Goal: Transaction & Acquisition: Purchase product/service

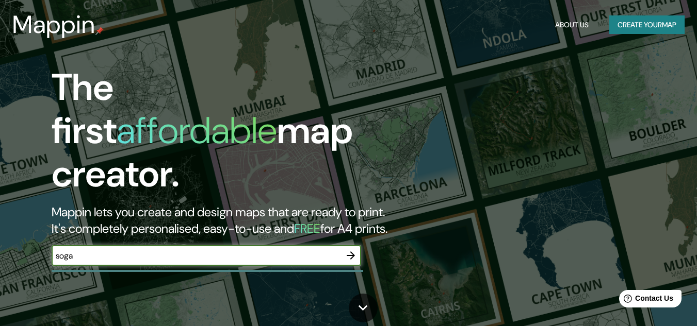
type input "sogamoso"
click at [348, 250] on icon "button" at bounding box center [351, 256] width 12 height 12
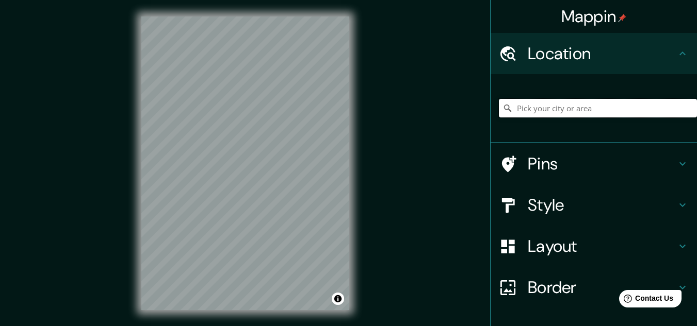
click at [572, 112] on input "Pick your city or area" at bounding box center [598, 108] width 198 height 19
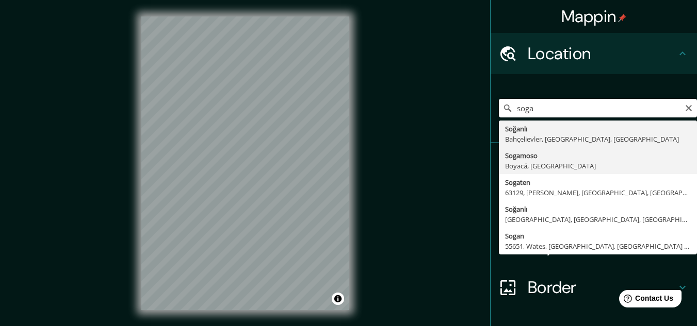
type input "Sogamoso, Boyacá, Colombia"
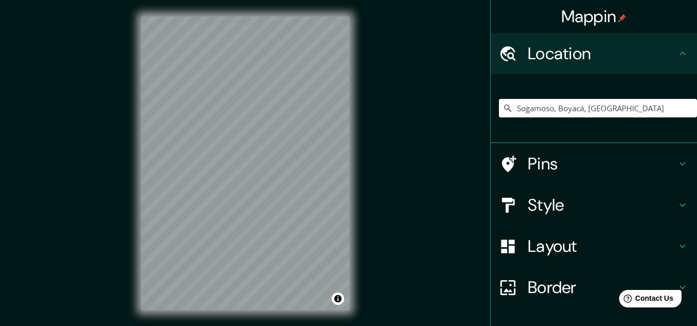
click at [676, 205] on icon at bounding box center [682, 205] width 12 height 12
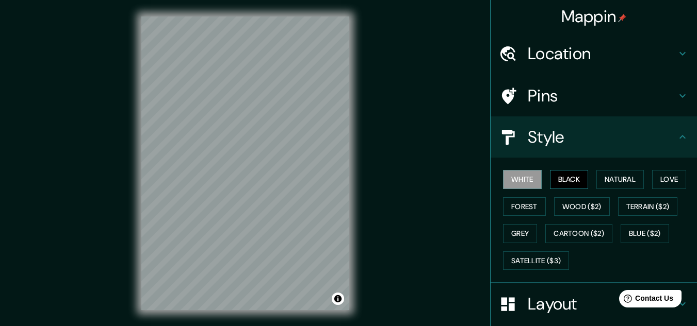
click at [568, 183] on button "Black" at bounding box center [569, 179] width 39 height 19
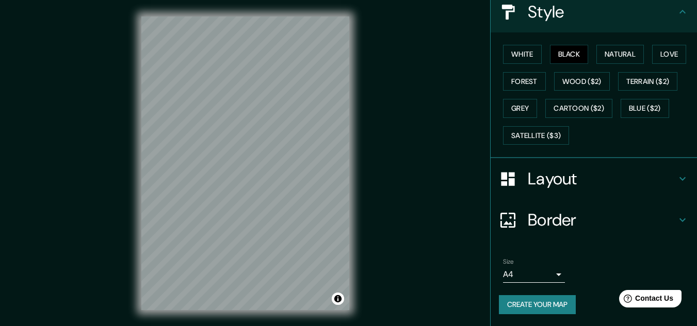
scroll to position [126, 0]
click at [552, 273] on body "Mappin Location Sogamoso, Boyacá, Colombia Pins Style White Black Natural Love …" at bounding box center [348, 163] width 697 height 326
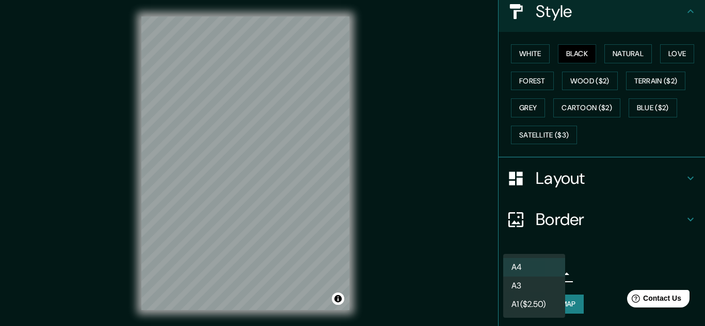
click at [542, 287] on li "A3" at bounding box center [534, 286] width 62 height 19
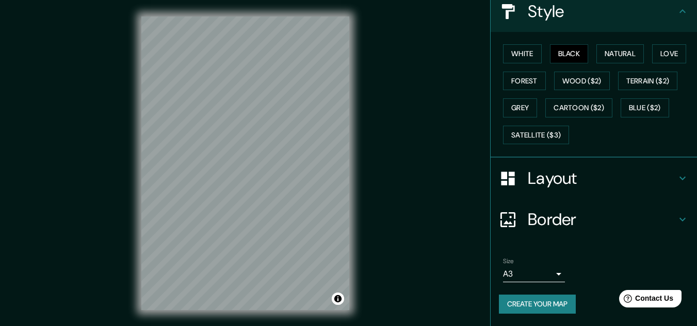
click at [373, 199] on div "Mappin Location Sogamoso, Boyacá, Colombia Pins Style White Black Natural Love …" at bounding box center [348, 171] width 697 height 343
click at [550, 275] on body "Mappin Location Sogamoso, Boyacá, Colombia Pins Style White Black Natural Love …" at bounding box center [348, 163] width 697 height 326
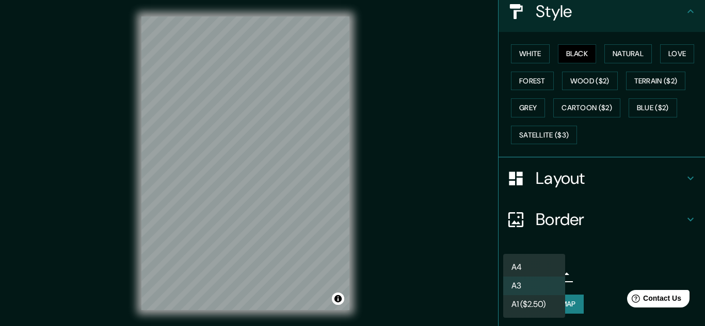
click at [543, 303] on li "A1 ($2.50)" at bounding box center [534, 305] width 62 height 19
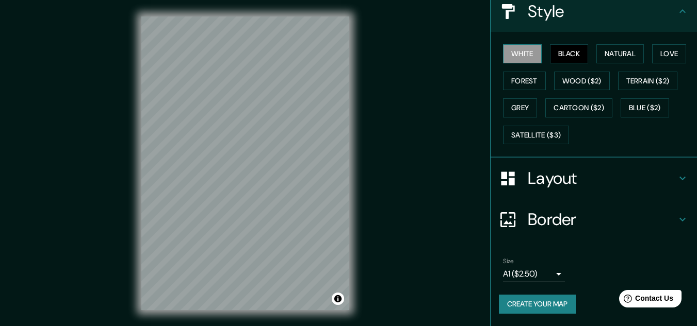
click at [515, 56] on button "White" at bounding box center [522, 53] width 39 height 19
click at [605, 49] on button "Natural" at bounding box center [619, 53] width 47 height 19
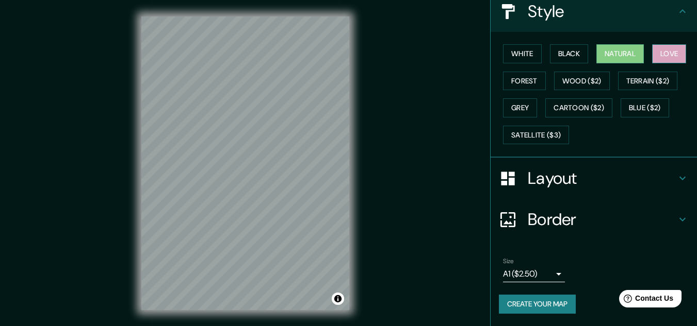
click at [670, 44] on button "Love" at bounding box center [669, 53] width 34 height 19
click at [515, 78] on button "Forest" at bounding box center [524, 81] width 43 height 19
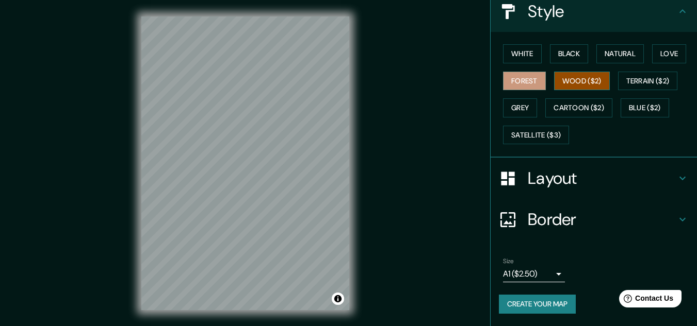
click at [575, 77] on button "Wood ($2)" at bounding box center [582, 81] width 56 height 19
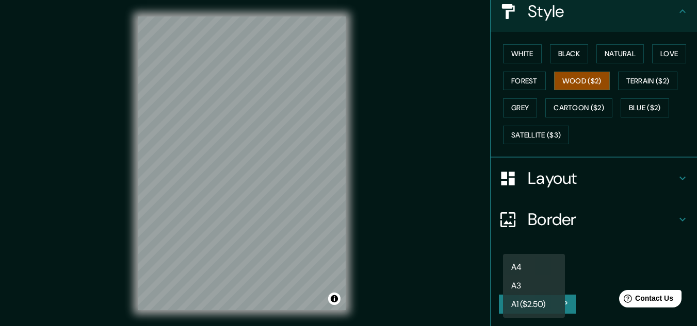
click at [535, 270] on body "Mappin Location Sogamoso, Boyacá, Colombia Pins Style White Black Natural Love …" at bounding box center [348, 163] width 697 height 326
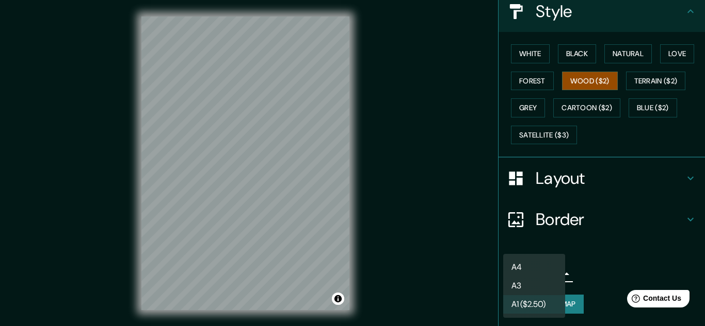
click at [533, 289] on li "A3" at bounding box center [534, 286] width 62 height 19
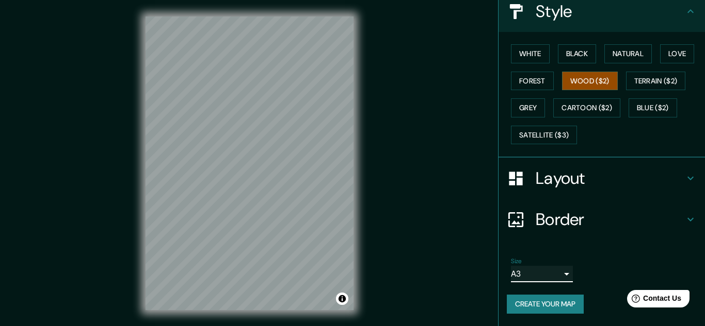
type input "a4"
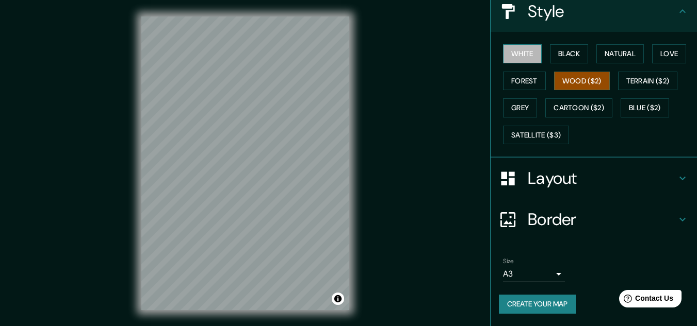
click at [525, 55] on button "White" at bounding box center [522, 53] width 39 height 19
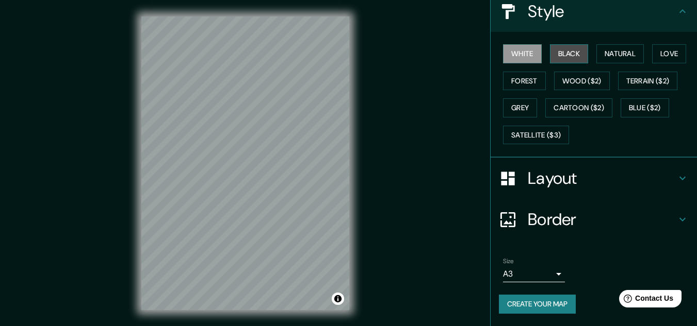
click at [562, 53] on button "Black" at bounding box center [569, 53] width 39 height 19
click at [565, 54] on button "Black" at bounding box center [569, 53] width 39 height 19
click at [511, 57] on button "White" at bounding box center [522, 53] width 39 height 19
click at [676, 177] on icon at bounding box center [682, 178] width 12 height 12
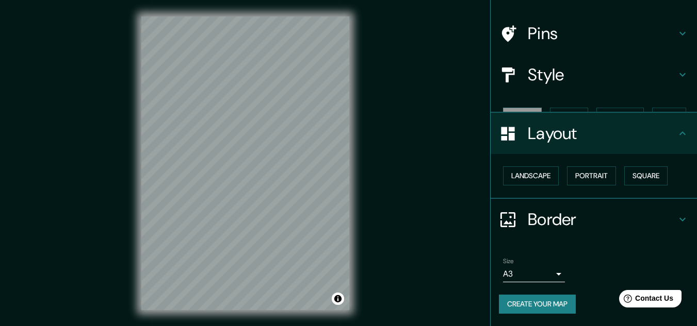
scroll to position [44, 0]
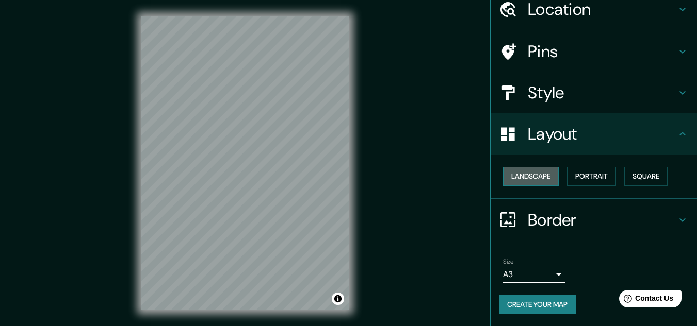
click at [520, 176] on button "Landscape" at bounding box center [531, 176] width 56 height 19
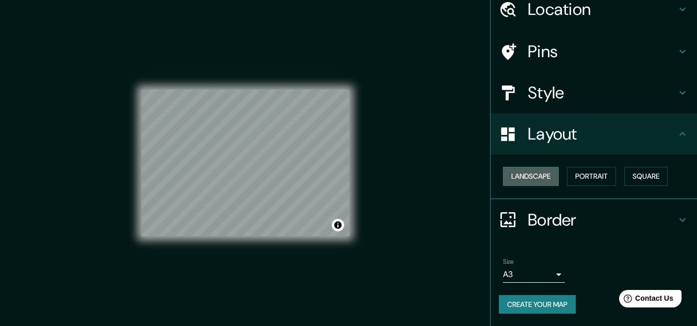
click at [520, 176] on button "Landscape" at bounding box center [531, 176] width 56 height 19
click at [587, 175] on button "Portrait" at bounding box center [591, 176] width 49 height 19
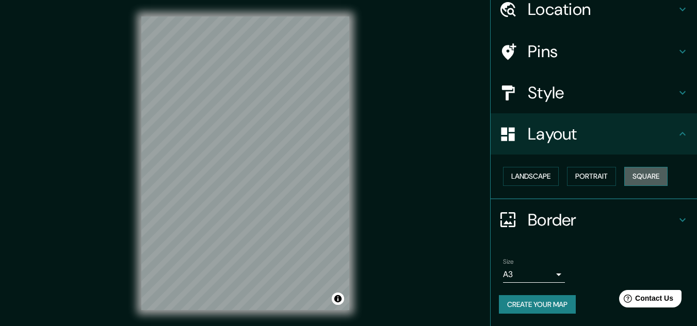
click at [630, 174] on button "Square" at bounding box center [645, 176] width 43 height 19
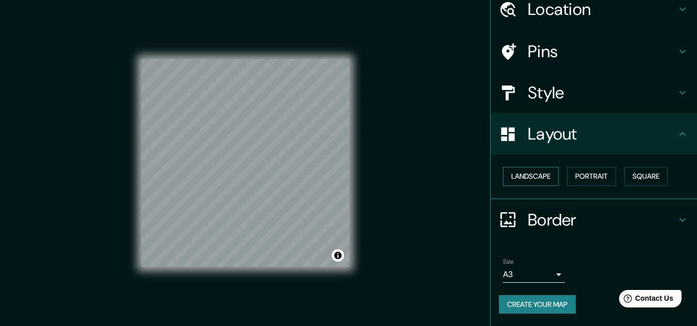
click at [527, 175] on button "Landscape" at bounding box center [531, 176] width 56 height 19
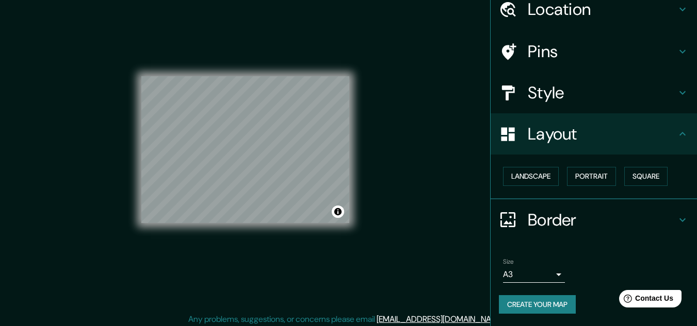
scroll to position [17, 0]
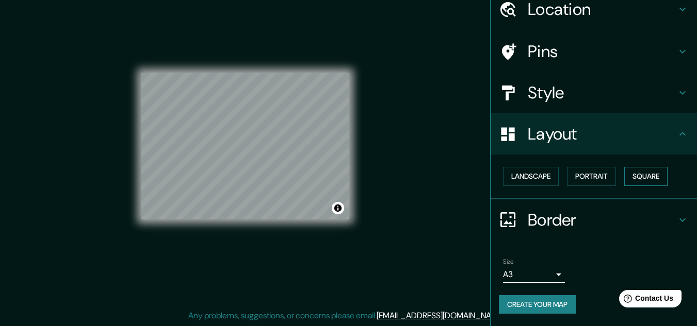
click at [649, 176] on button "Square" at bounding box center [645, 176] width 43 height 19
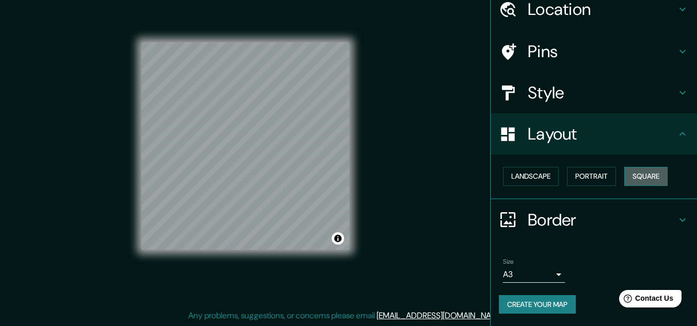
click at [649, 176] on button "Square" at bounding box center [645, 176] width 43 height 19
click at [573, 173] on button "Portrait" at bounding box center [591, 176] width 49 height 19
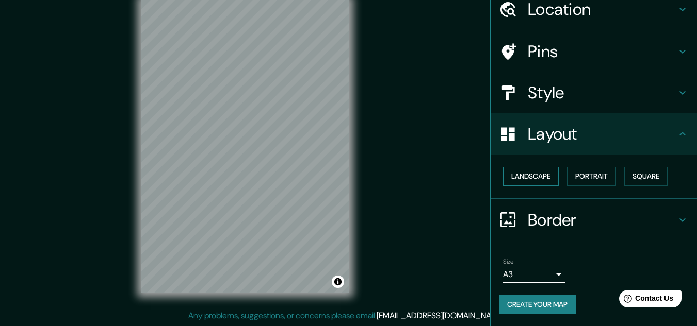
click at [535, 173] on button "Landscape" at bounding box center [531, 176] width 56 height 19
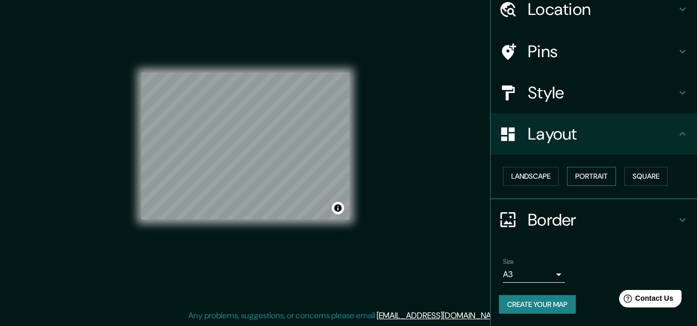
click at [586, 176] on button "Portrait" at bounding box center [591, 176] width 49 height 19
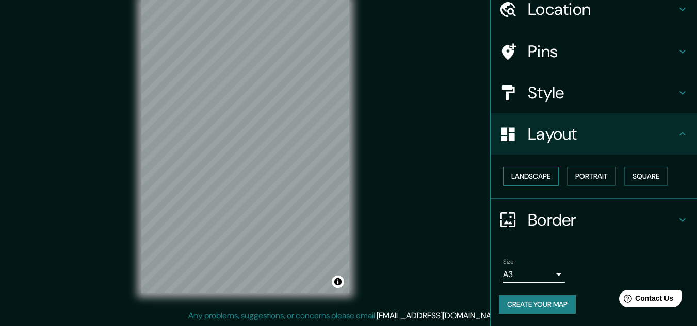
click at [518, 172] on button "Landscape" at bounding box center [531, 176] width 56 height 19
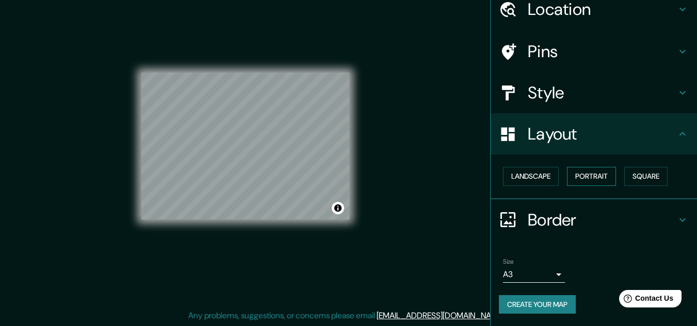
click at [588, 172] on button "Portrait" at bounding box center [591, 176] width 49 height 19
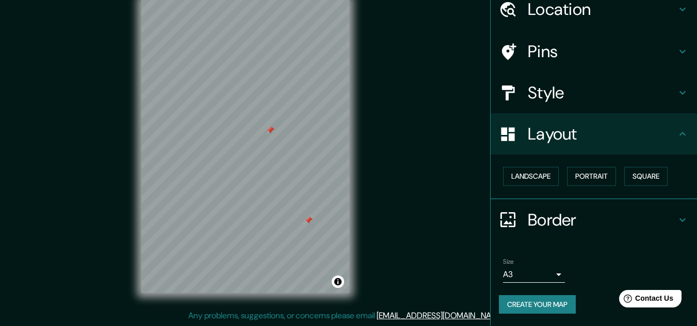
click at [269, 133] on div at bounding box center [270, 130] width 8 height 8
click at [310, 223] on div at bounding box center [308, 221] width 8 height 8
click at [242, 173] on div at bounding box center [239, 169] width 8 height 8
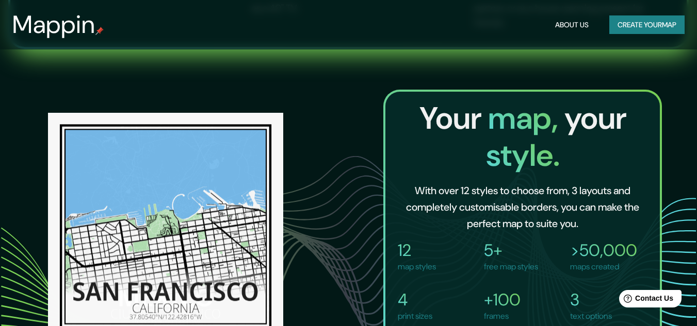
scroll to position [825, 0]
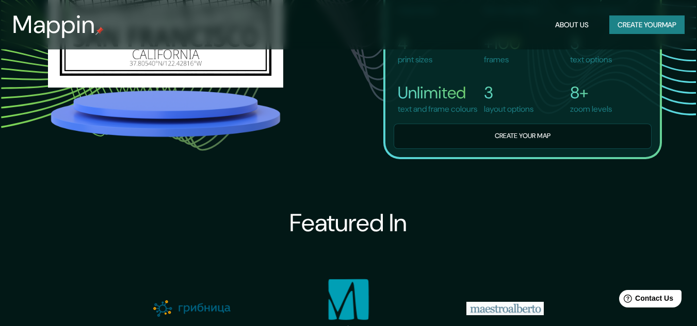
click at [633, 21] on button "Create your map" at bounding box center [646, 24] width 75 height 19
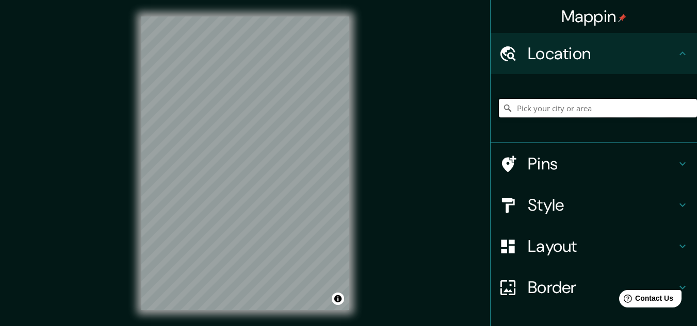
click at [545, 106] on input "Pick your city or area" at bounding box center [598, 108] width 198 height 19
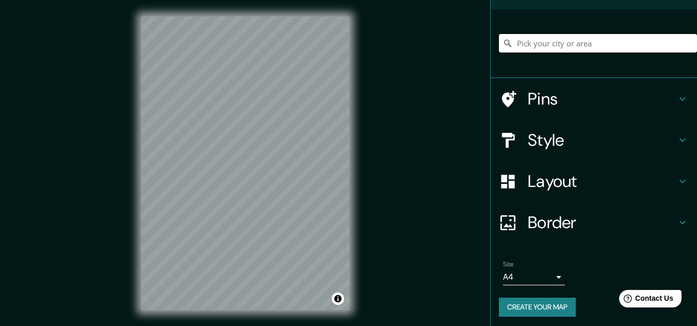
scroll to position [68, 0]
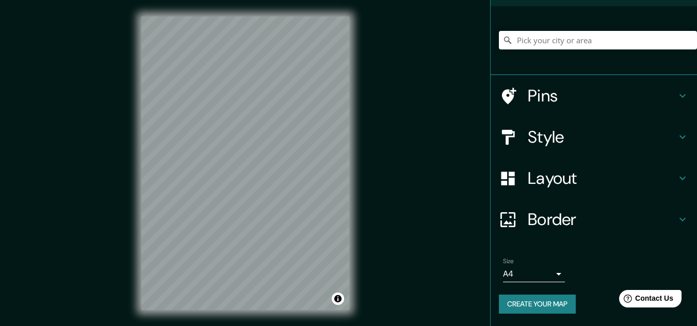
click at [679, 220] on icon at bounding box center [682, 220] width 6 height 4
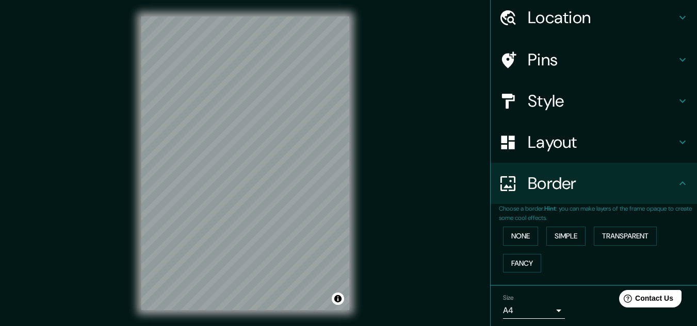
scroll to position [0, 0]
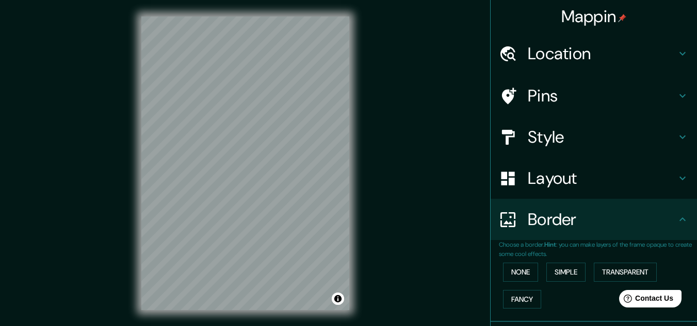
click at [572, 46] on h4 "Location" at bounding box center [602, 53] width 149 height 21
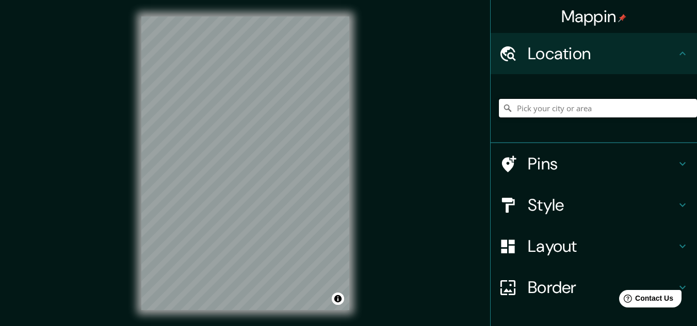
click at [539, 117] on input "Pick your city or area" at bounding box center [598, 108] width 198 height 19
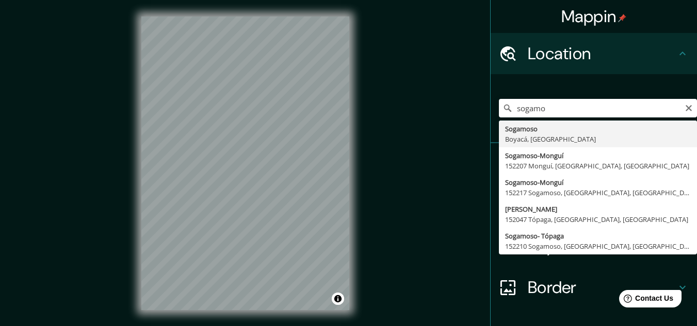
type input "Sogamoso, Boyacá, Colombia"
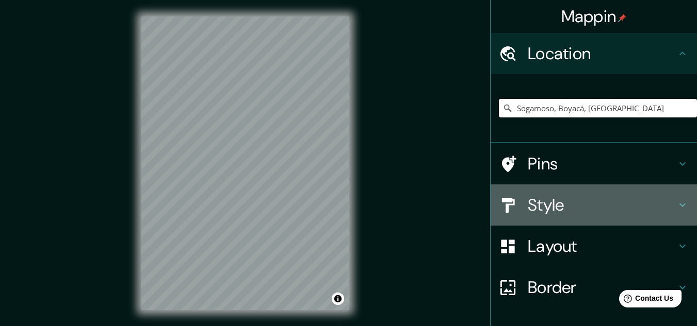
click at [660, 206] on h4 "Style" at bounding box center [602, 205] width 149 height 21
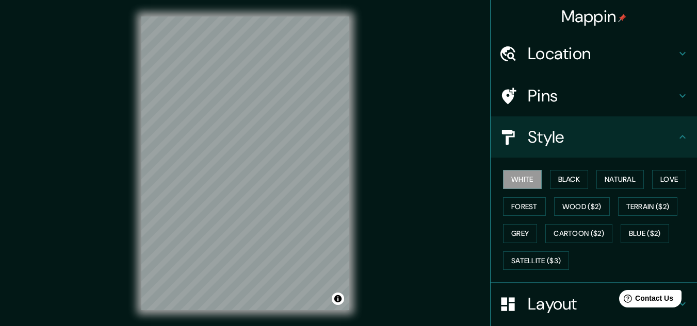
click at [646, 141] on h4 "Style" at bounding box center [602, 137] width 149 height 21
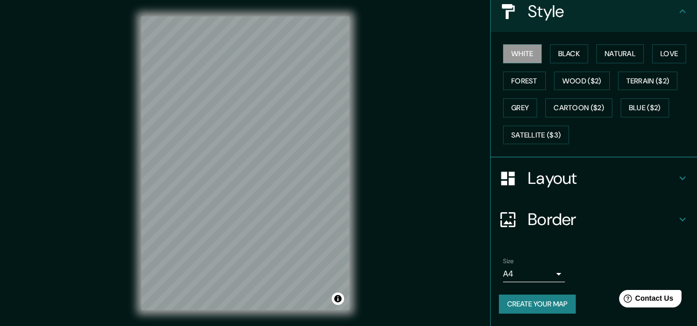
click at [582, 174] on h4 "Layout" at bounding box center [602, 178] width 149 height 21
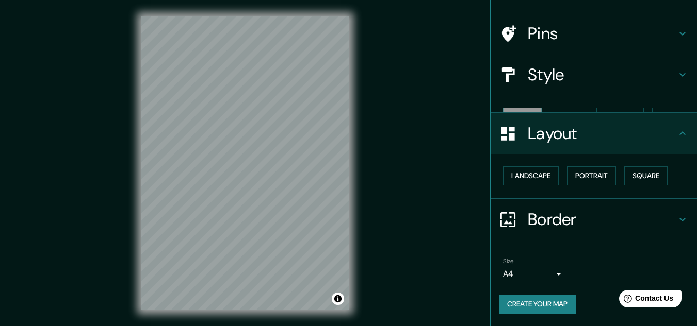
scroll to position [44, 0]
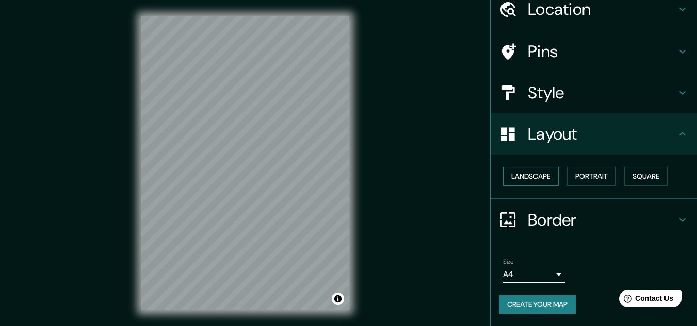
click at [533, 180] on button "Landscape" at bounding box center [531, 176] width 56 height 19
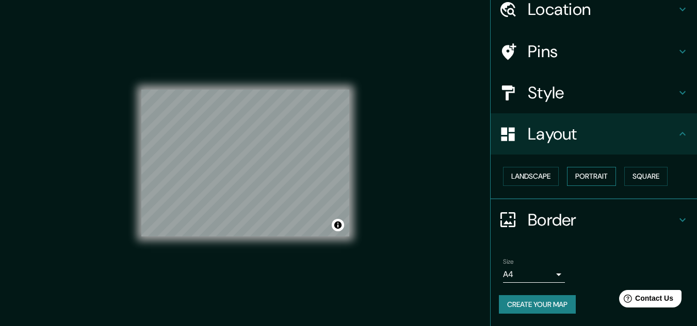
click at [599, 171] on button "Portrait" at bounding box center [591, 176] width 49 height 19
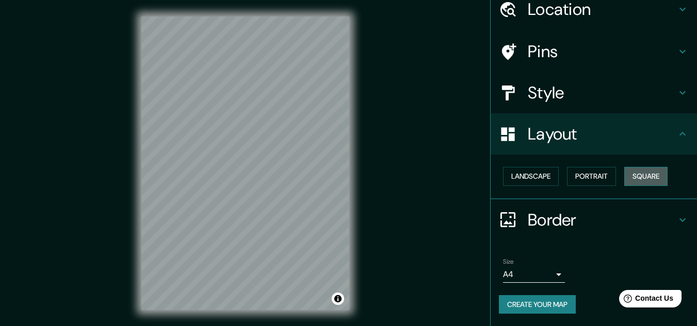
click at [638, 180] on button "Square" at bounding box center [645, 176] width 43 height 19
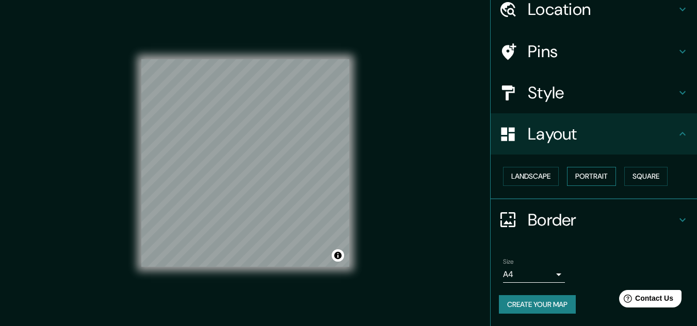
click at [588, 176] on button "Portrait" at bounding box center [591, 176] width 49 height 19
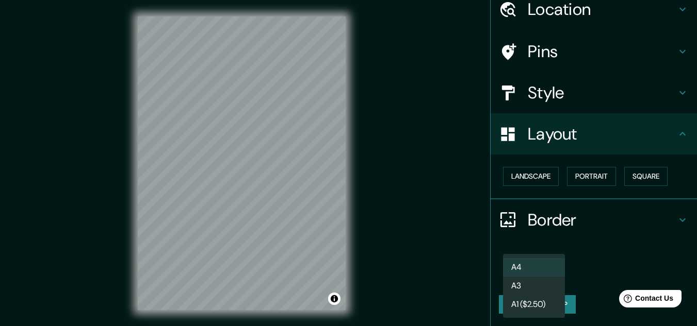
click at [538, 279] on body "Mappin Location Sogamoso, Boyacá, Colombia Pins Style Layout Landscape Portrait…" at bounding box center [348, 163] width 697 height 326
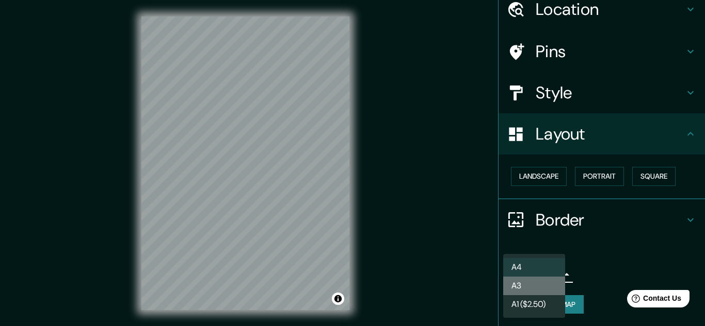
click at [542, 287] on li "A3" at bounding box center [534, 286] width 62 height 19
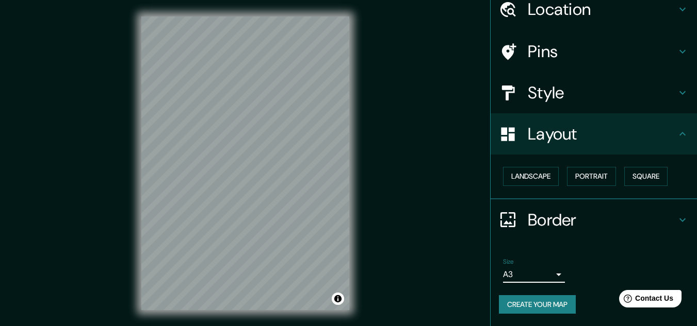
click at [540, 276] on body "Mappin Location Sogamoso, Boyacá, Colombia Pins Style Layout Landscape Portrait…" at bounding box center [348, 163] width 697 height 326
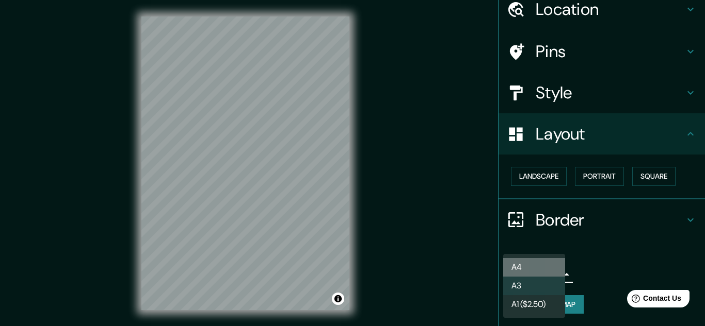
click at [538, 269] on li "A4" at bounding box center [534, 267] width 62 height 19
type input "single"
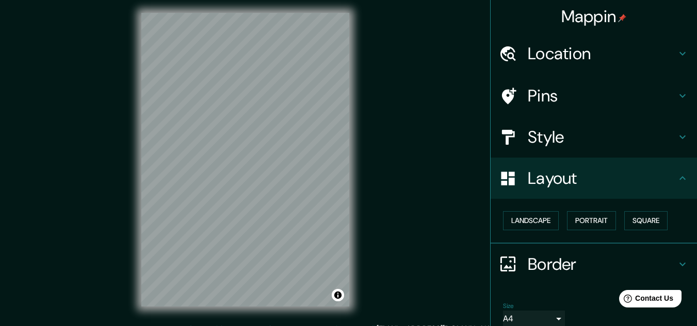
scroll to position [0, 0]
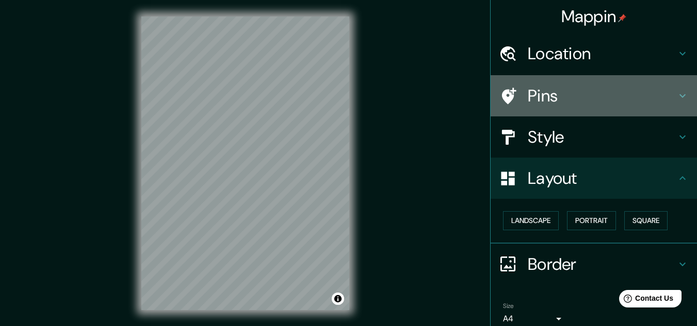
click at [544, 91] on h4 "Pins" at bounding box center [602, 96] width 149 height 21
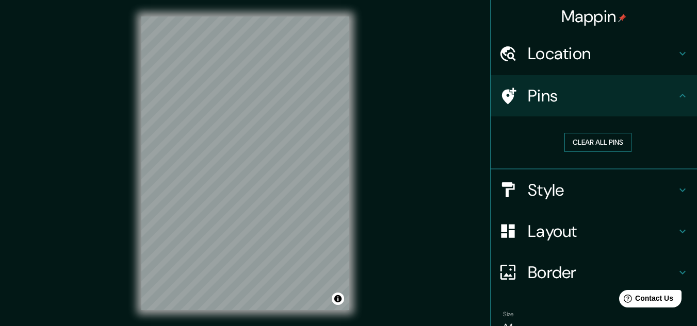
click at [601, 141] on button "Clear all pins" at bounding box center [597, 142] width 67 height 19
click at [598, 51] on h4 "Location" at bounding box center [602, 53] width 149 height 21
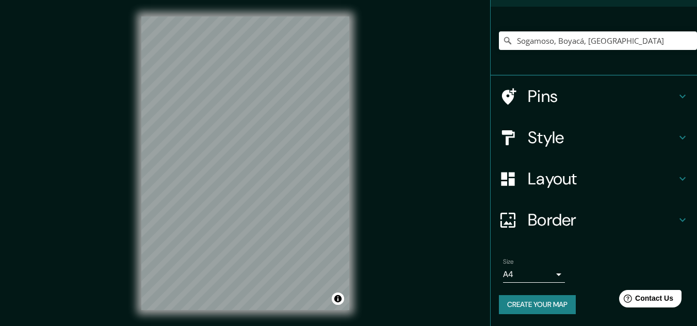
scroll to position [68, 0]
click at [552, 174] on h4 "Layout" at bounding box center [602, 178] width 149 height 21
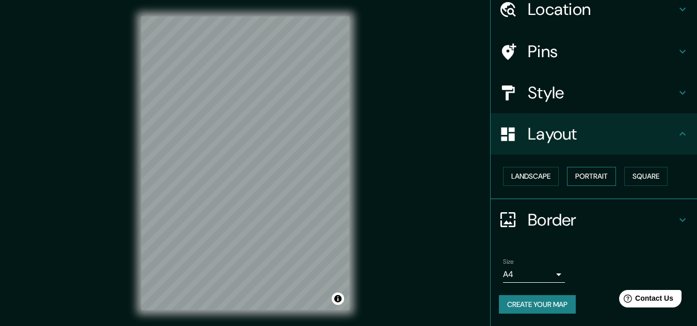
scroll to position [17, 0]
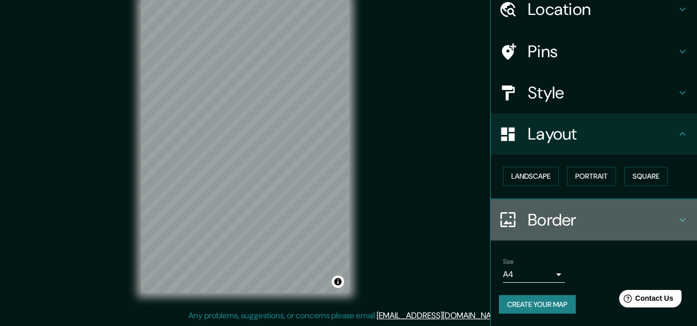
click at [570, 215] on h4 "Border" at bounding box center [602, 220] width 149 height 21
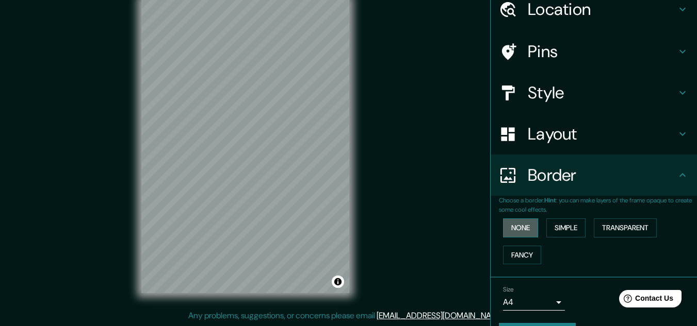
click at [515, 229] on button "None" at bounding box center [520, 228] width 35 height 19
click at [547, 227] on button "Simple" at bounding box center [565, 228] width 39 height 19
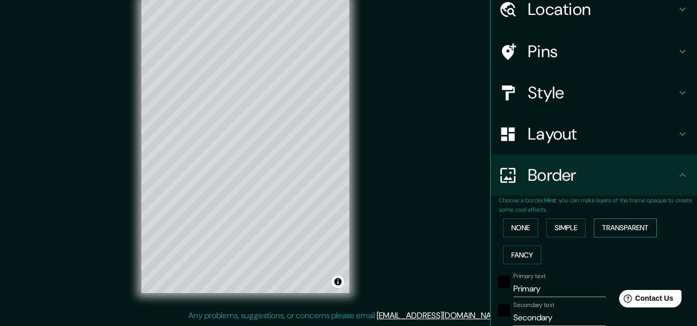
click at [614, 225] on button "Transparent" at bounding box center [625, 228] width 63 height 19
click at [517, 254] on button "Fancy" at bounding box center [522, 255] width 38 height 19
click at [522, 232] on button "None" at bounding box center [520, 228] width 35 height 19
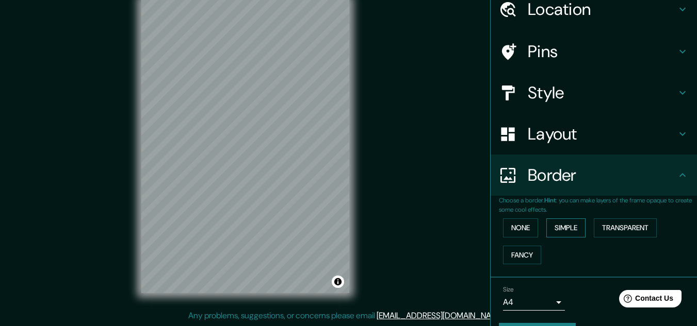
click at [555, 228] on button "Simple" at bounding box center [565, 228] width 39 height 19
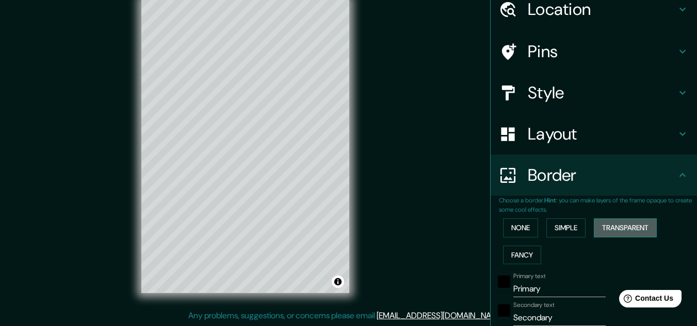
click at [614, 228] on button "Transparent" at bounding box center [625, 228] width 63 height 19
click at [522, 257] on button "Fancy" at bounding box center [522, 255] width 38 height 19
click at [519, 228] on button "None" at bounding box center [520, 228] width 35 height 19
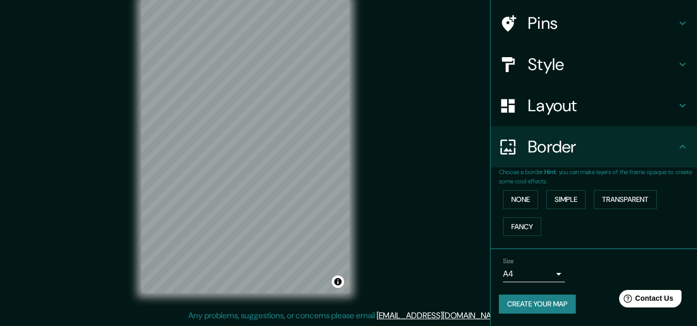
click at [535, 309] on button "Create your map" at bounding box center [537, 304] width 77 height 19
click at [547, 300] on button "Create your map" at bounding box center [537, 304] width 77 height 19
click at [524, 309] on button "Create your map" at bounding box center [537, 304] width 77 height 19
click at [529, 305] on div "Create your map" at bounding box center [594, 304] width 190 height 19
click at [541, 300] on button "Create your map" at bounding box center [537, 304] width 77 height 19
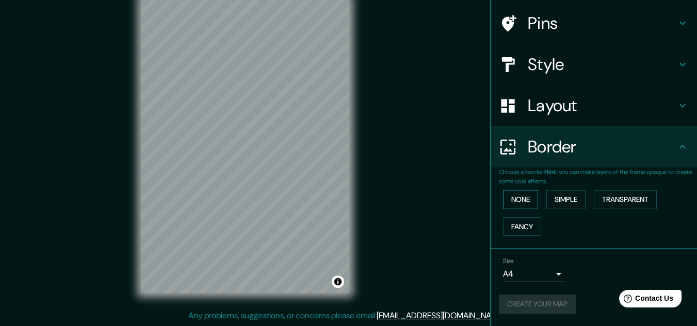
click at [514, 199] on button "None" at bounding box center [520, 199] width 35 height 19
